Goal: Transaction & Acquisition: Book appointment/travel/reservation

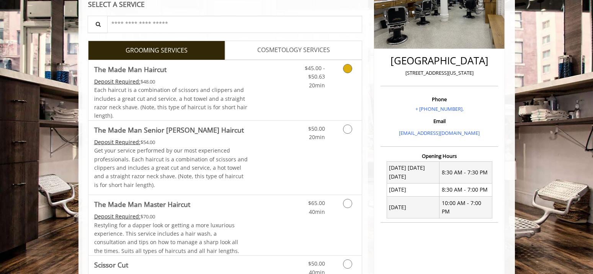
click at [340, 90] on div "$45.00 - $50.63 20min" at bounding box center [327, 90] width 68 height 60
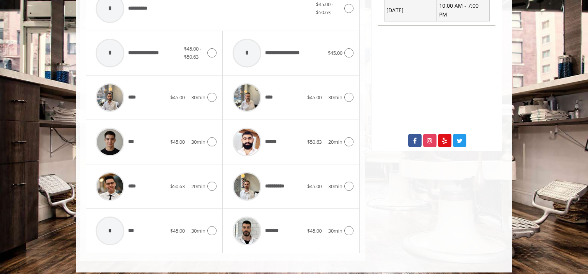
scroll to position [351, 0]
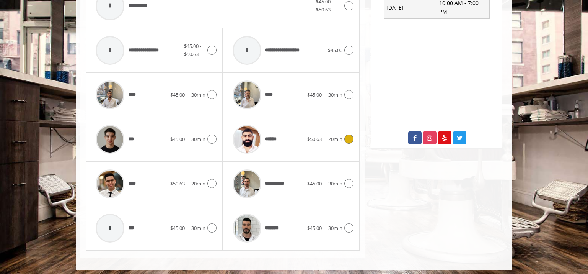
click at [350, 138] on icon at bounding box center [348, 138] width 9 height 9
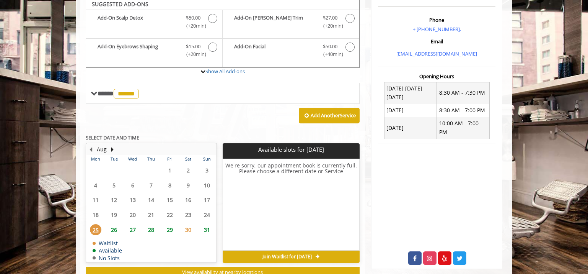
scroll to position [228, 0]
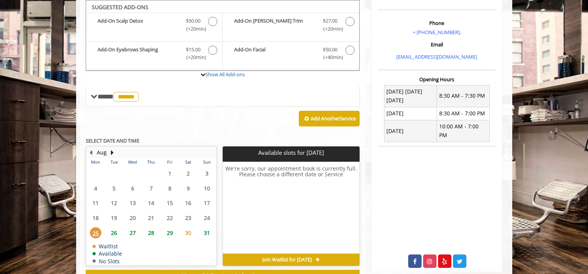
click at [152, 235] on span "28" at bounding box center [150, 232] width 11 height 11
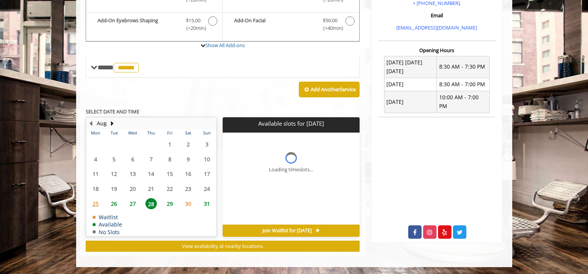
scroll to position [262, 0]
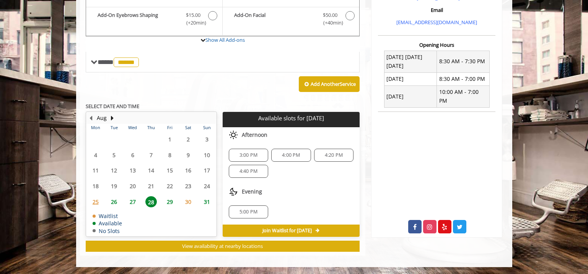
click at [247, 172] on span "4:40 PM" at bounding box center [248, 171] width 18 height 6
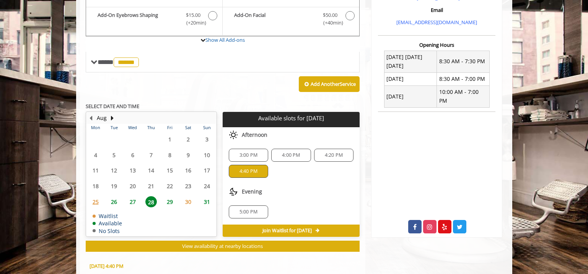
scroll to position [401, 0]
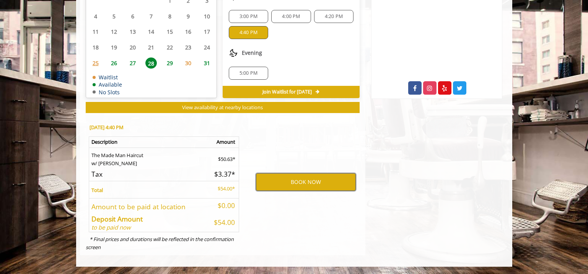
click at [289, 180] on button "BOOK NOW" at bounding box center [306, 182] width 100 height 18
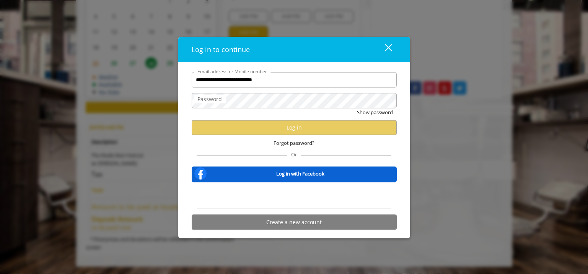
type input "**********"
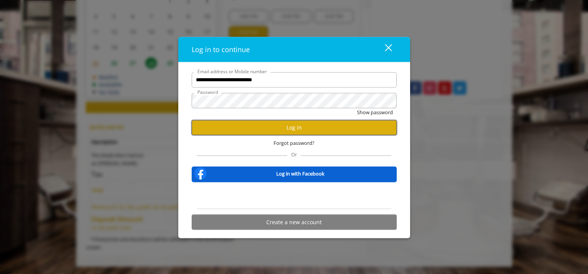
click at [249, 131] on button "Log in" at bounding box center [294, 127] width 205 height 15
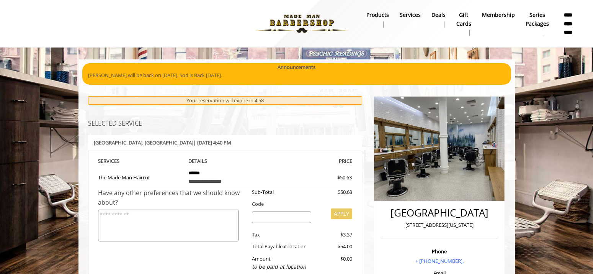
click at [273, 218] on input "search" at bounding box center [281, 216] width 59 height 11
type input "********"
click at [339, 212] on button "APPLY" at bounding box center [341, 213] width 21 height 11
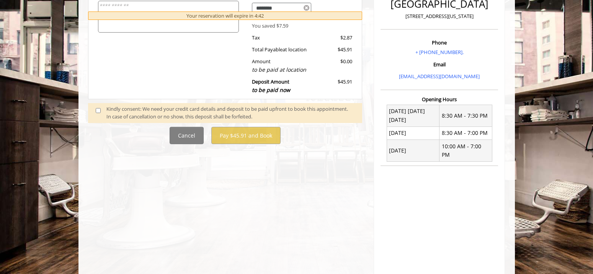
scroll to position [368, 0]
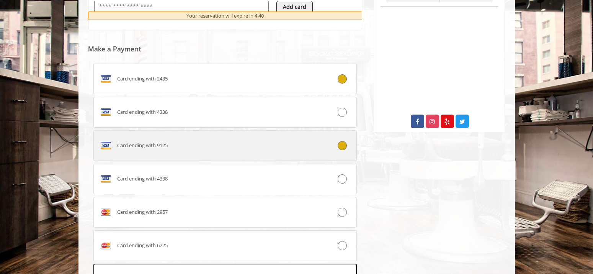
click at [346, 148] on div at bounding box center [335, 145] width 44 height 9
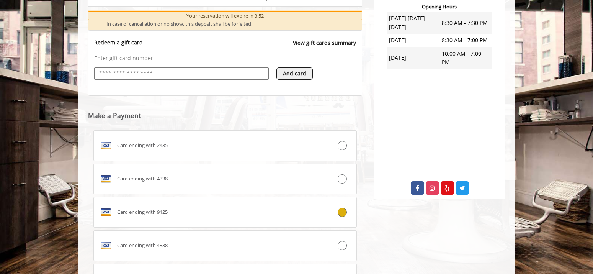
scroll to position [485, 0]
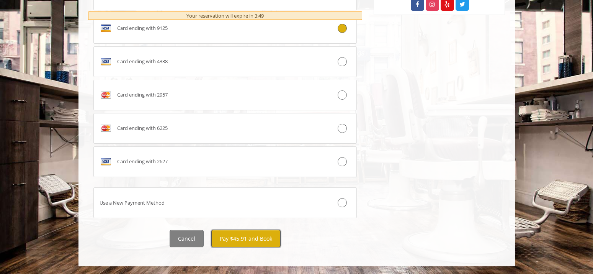
click at [240, 239] on button "Pay $45.91 and Book" at bounding box center [245, 238] width 69 height 17
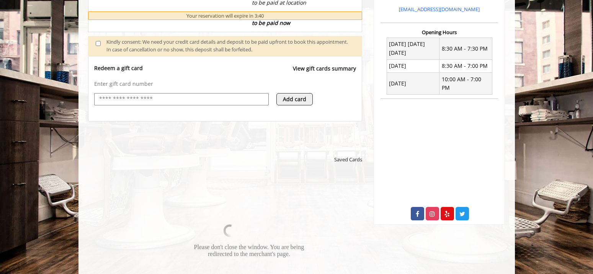
scroll to position [0, 0]
